Goal: Task Accomplishment & Management: Use online tool/utility

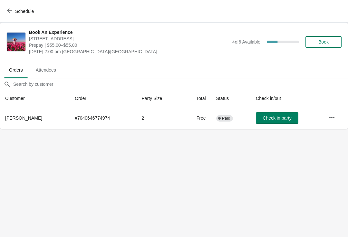
click at [4, 9] on button "Schedule" at bounding box center [21, 11] width 36 height 12
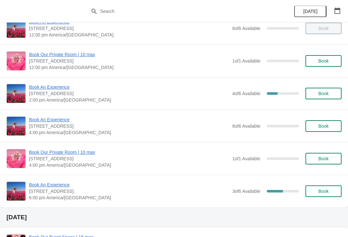
scroll to position [298, 0]
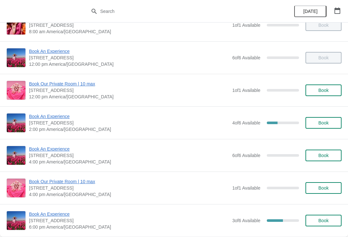
click at [54, 115] on span "Book An Experience" at bounding box center [129, 116] width 200 height 6
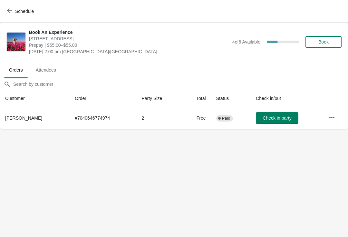
scroll to position [0, 0]
click at [332, 117] on icon "button" at bounding box center [331, 116] width 5 height 1
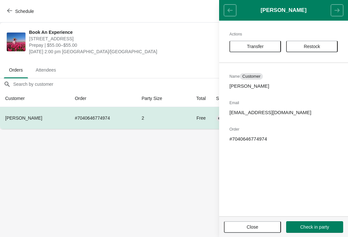
click at [155, 221] on body "Schedule Book An Experience [STREET_ADDRESS] Prepay | $55.00–$55.00 [DATE] 2:00…" at bounding box center [174, 118] width 348 height 237
click at [105, 182] on body "Schedule Book An Experience [STREET_ADDRESS] Prepay | $55.00–$55.00 [DATE] 2:00…" at bounding box center [174, 118] width 348 height 237
click at [238, 231] on button "Close" at bounding box center [252, 227] width 57 height 12
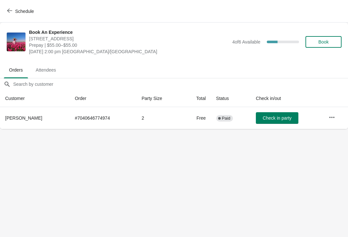
click at [333, 114] on icon "button" at bounding box center [332, 117] width 6 height 6
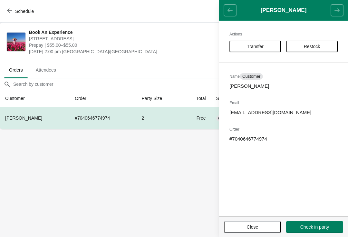
click at [271, 49] on button "Transfer" at bounding box center [255, 47] width 52 height 12
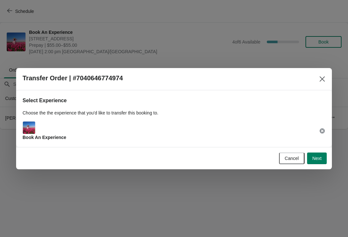
click at [318, 158] on span "Next" at bounding box center [316, 158] width 9 height 5
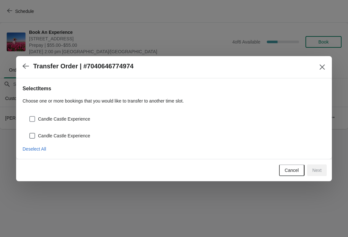
click at [42, 115] on label "Candle Castle Experience" at bounding box center [59, 118] width 61 height 9
click at [30, 116] on input "Candle Castle Experience" at bounding box center [29, 116] width 0 height 0
checkbox input "true"
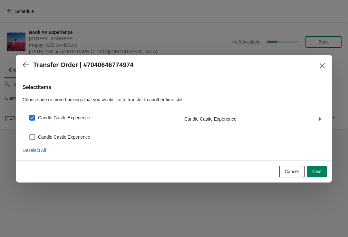
click at [29, 129] on div "Candle Castle Experience" at bounding box center [174, 134] width 303 height 14
click at [35, 137] on span at bounding box center [32, 137] width 6 height 6
click at [30, 134] on input "Candle Castle Experience" at bounding box center [29, 134] width 0 height 0
checkbox input "true"
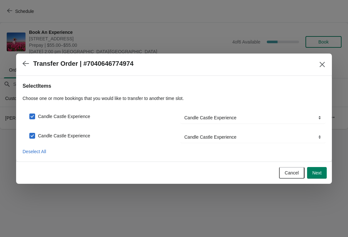
click at [324, 169] on button "Next" at bounding box center [317, 173] width 20 height 12
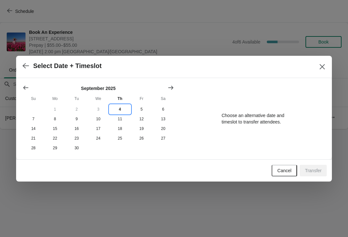
click at [122, 109] on button "4" at bounding box center [120, 109] width 22 height 10
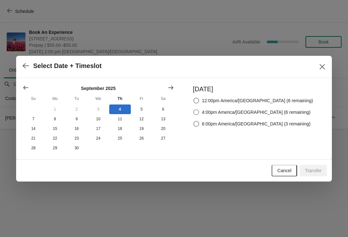
click at [199, 112] on span at bounding box center [196, 112] width 6 height 6
click at [194, 110] on input "4:00pm America/[GEOGRAPHIC_DATA] (6 remaining)" at bounding box center [193, 109] width 0 height 0
radio input "true"
click at [317, 169] on span "Transfer" at bounding box center [313, 170] width 17 height 5
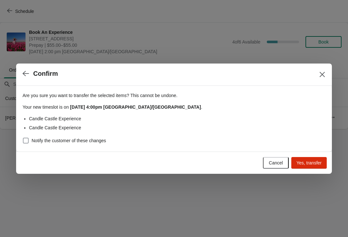
click at [24, 144] on label "Notify the customer of these changes" at bounding box center [64, 140] width 83 height 9
click at [23, 138] on input "Notify the customer of these changes" at bounding box center [23, 138] width 0 height 0
checkbox input "true"
click at [308, 167] on button "Yes, transfer" at bounding box center [308, 163] width 35 height 12
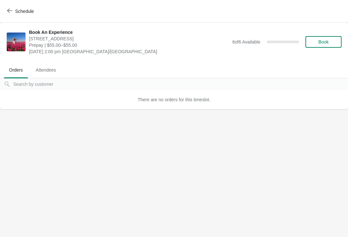
click at [12, 10] on icon "button" at bounding box center [9, 10] width 5 height 5
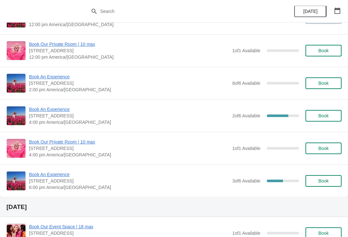
scroll to position [338, 0]
